Goal: Check status: Check status

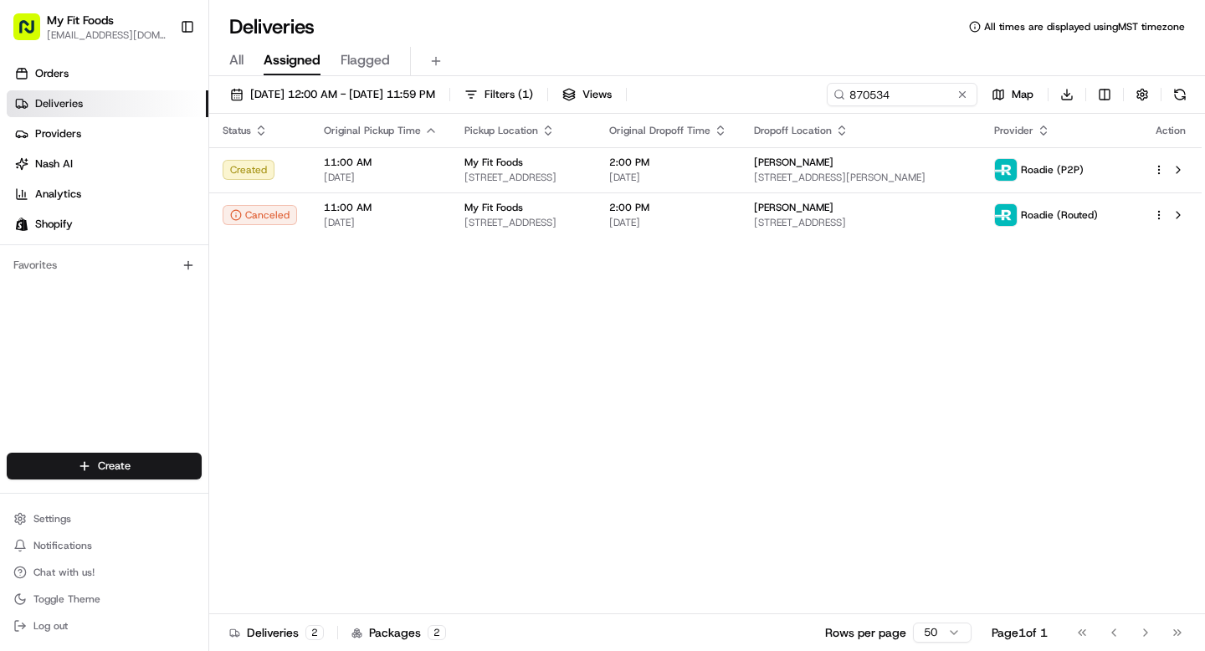
click at [89, 103] on link "Deliveries" at bounding box center [108, 103] width 202 height 27
click at [912, 96] on input "870534" at bounding box center [876, 94] width 201 height 23
click at [961, 94] on button at bounding box center [962, 94] width 17 height 17
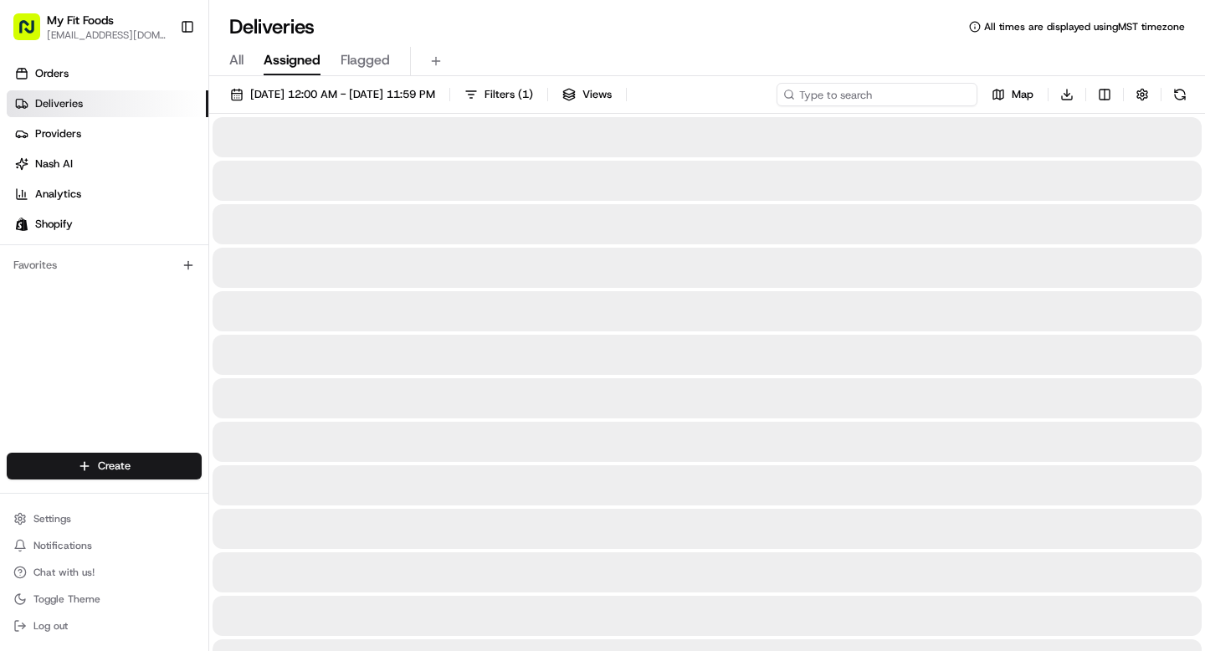
click at [884, 95] on input at bounding box center [876, 94] width 201 height 23
type input "v"
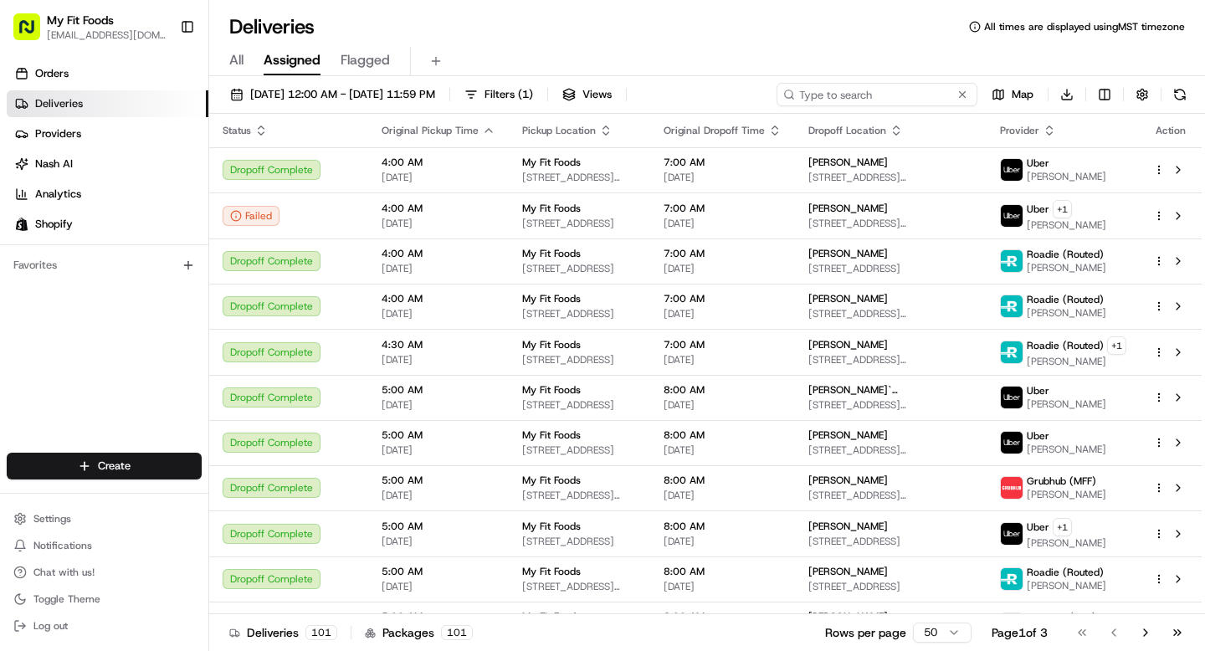
type input "869972"
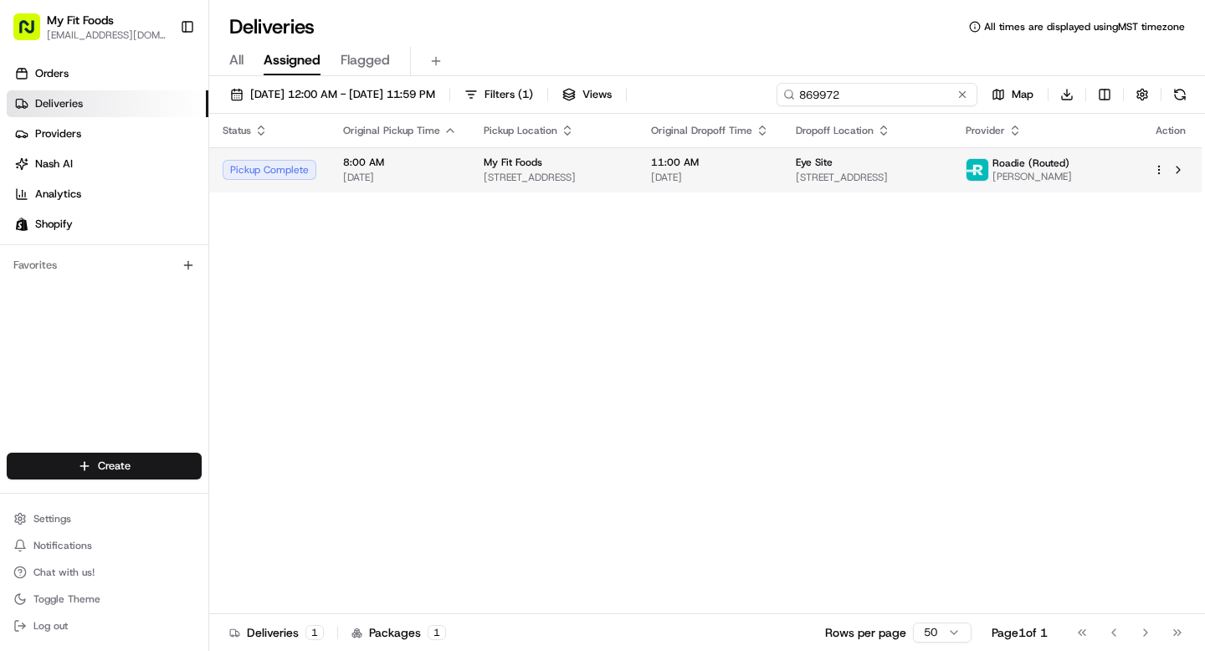
type input "869972"
click at [899, 167] on div "Eye Site" at bounding box center [868, 162] width 144 height 13
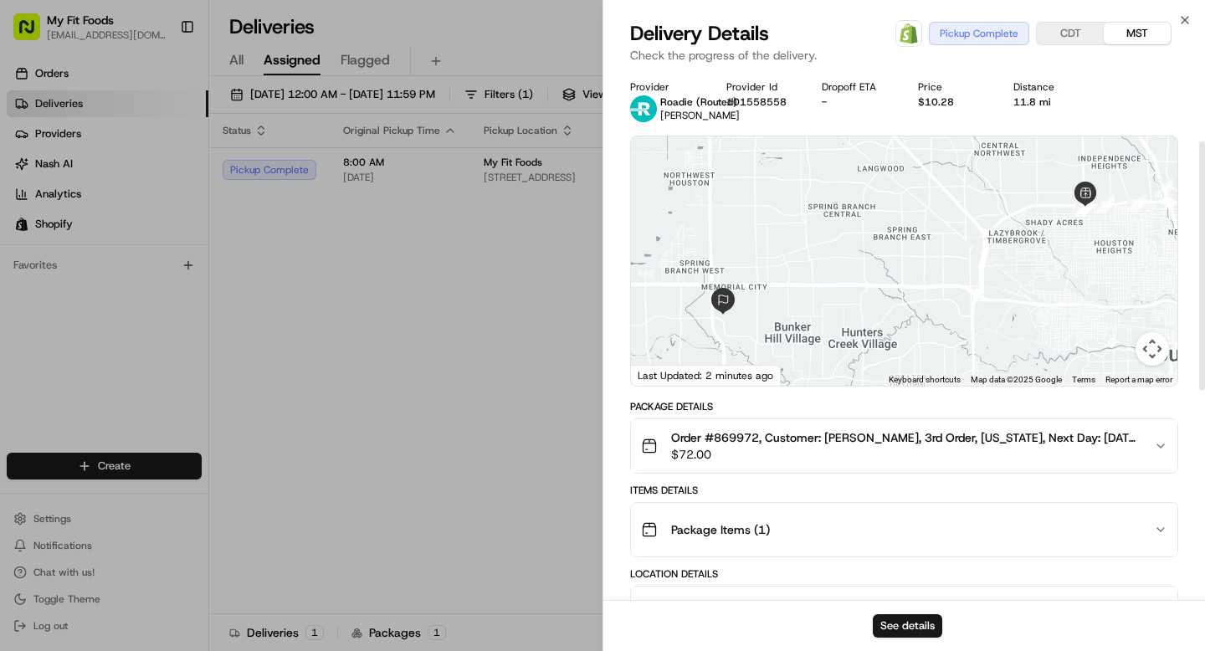
scroll to position [597, 0]
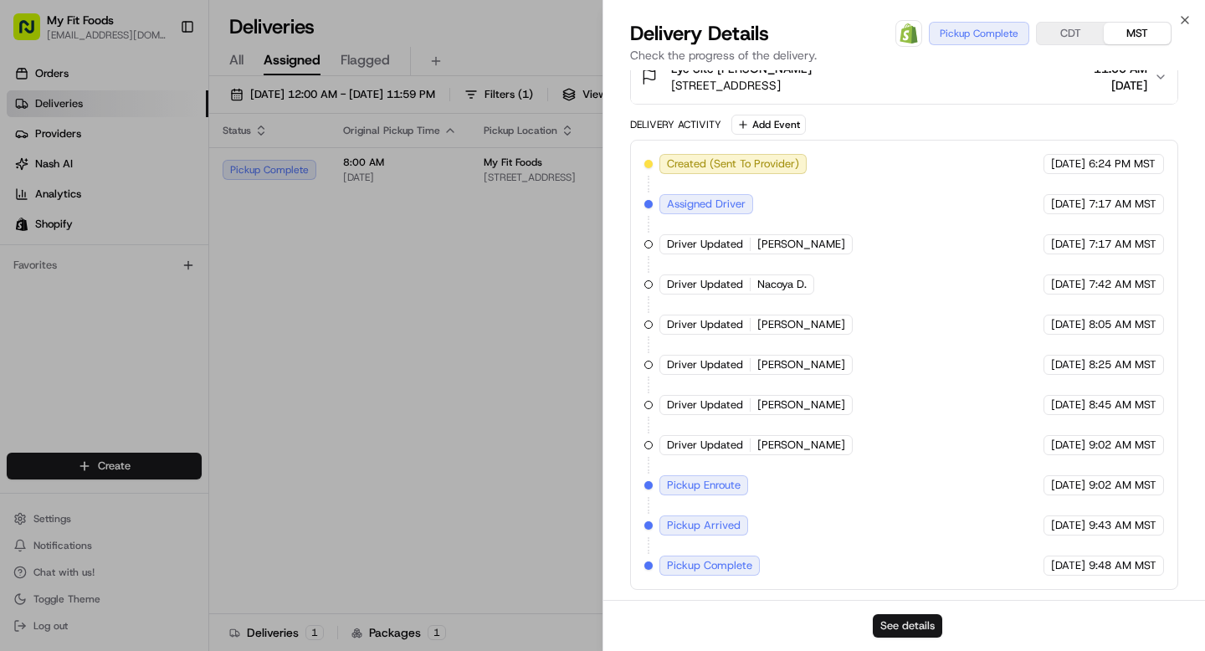
click at [915, 623] on button "See details" at bounding box center [907, 625] width 69 height 23
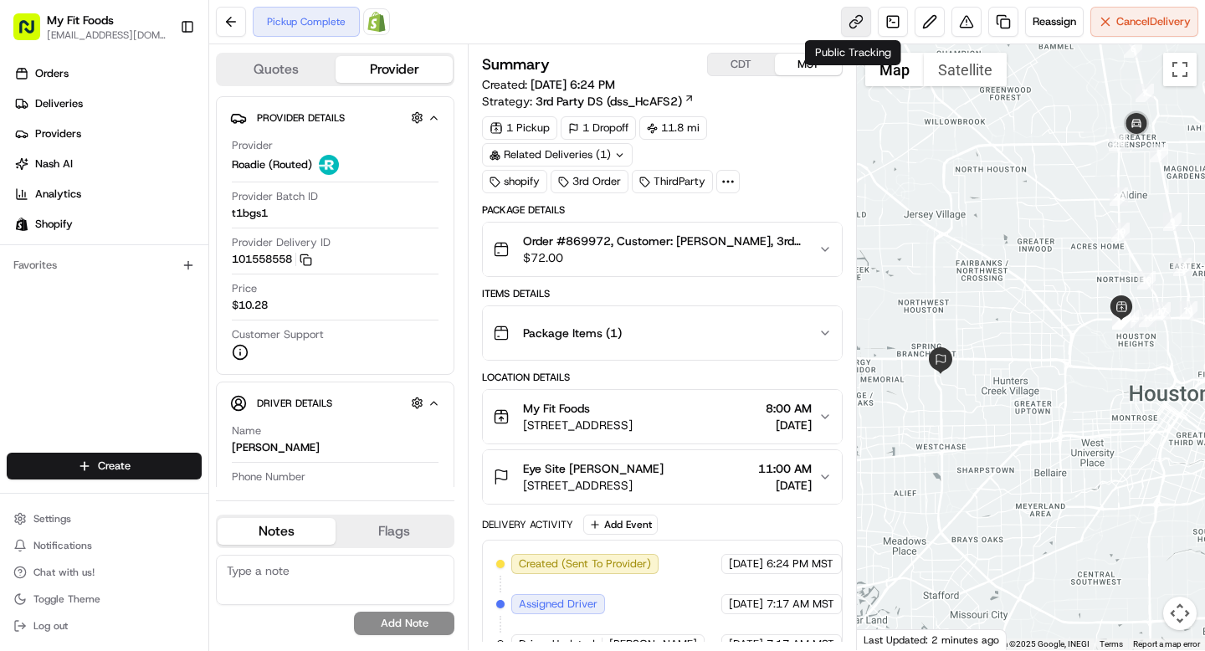
click at [855, 13] on link at bounding box center [856, 22] width 30 height 30
